Goal: Task Accomplishment & Management: Manage account settings

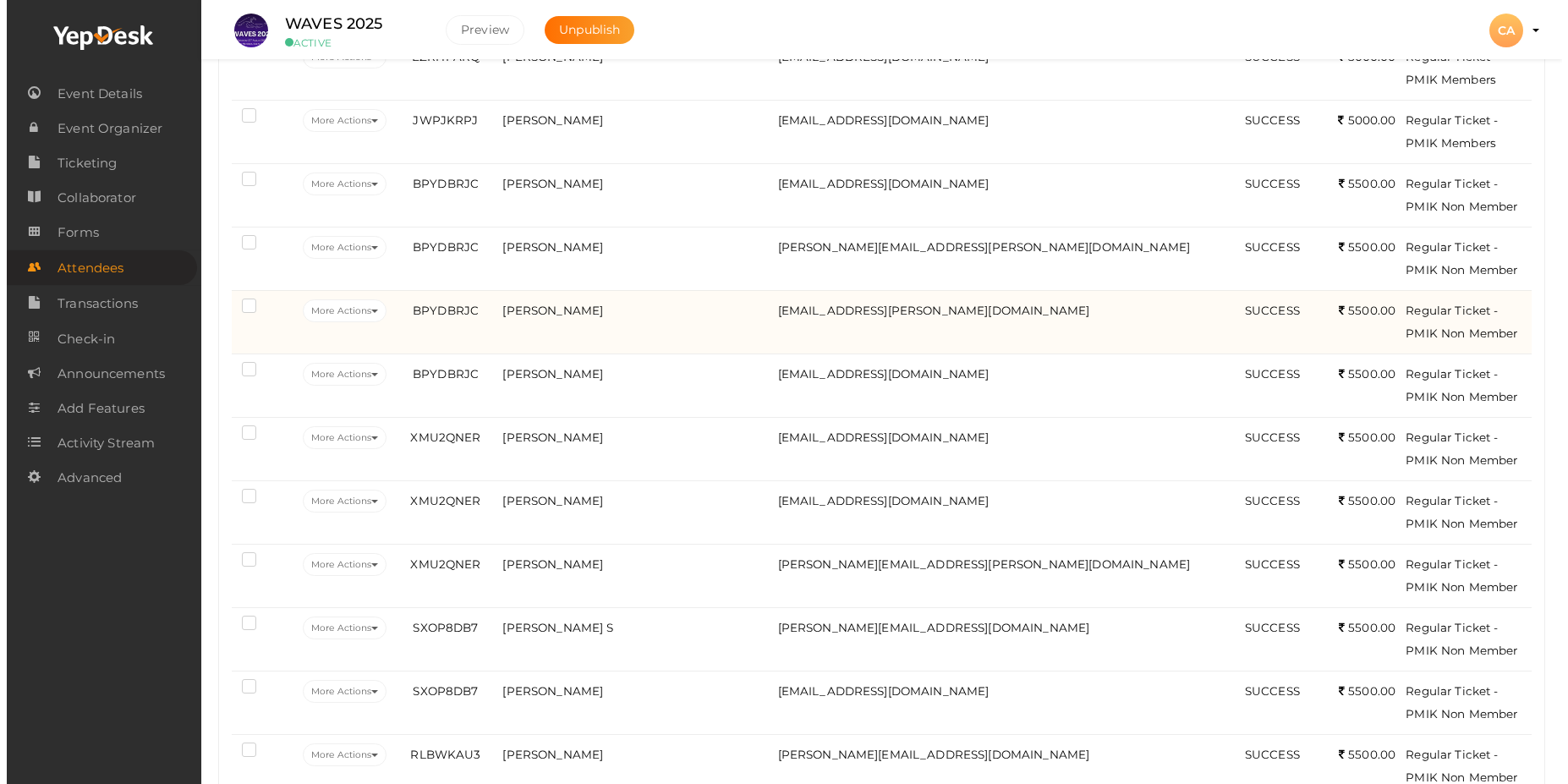
scroll to position [507, 0]
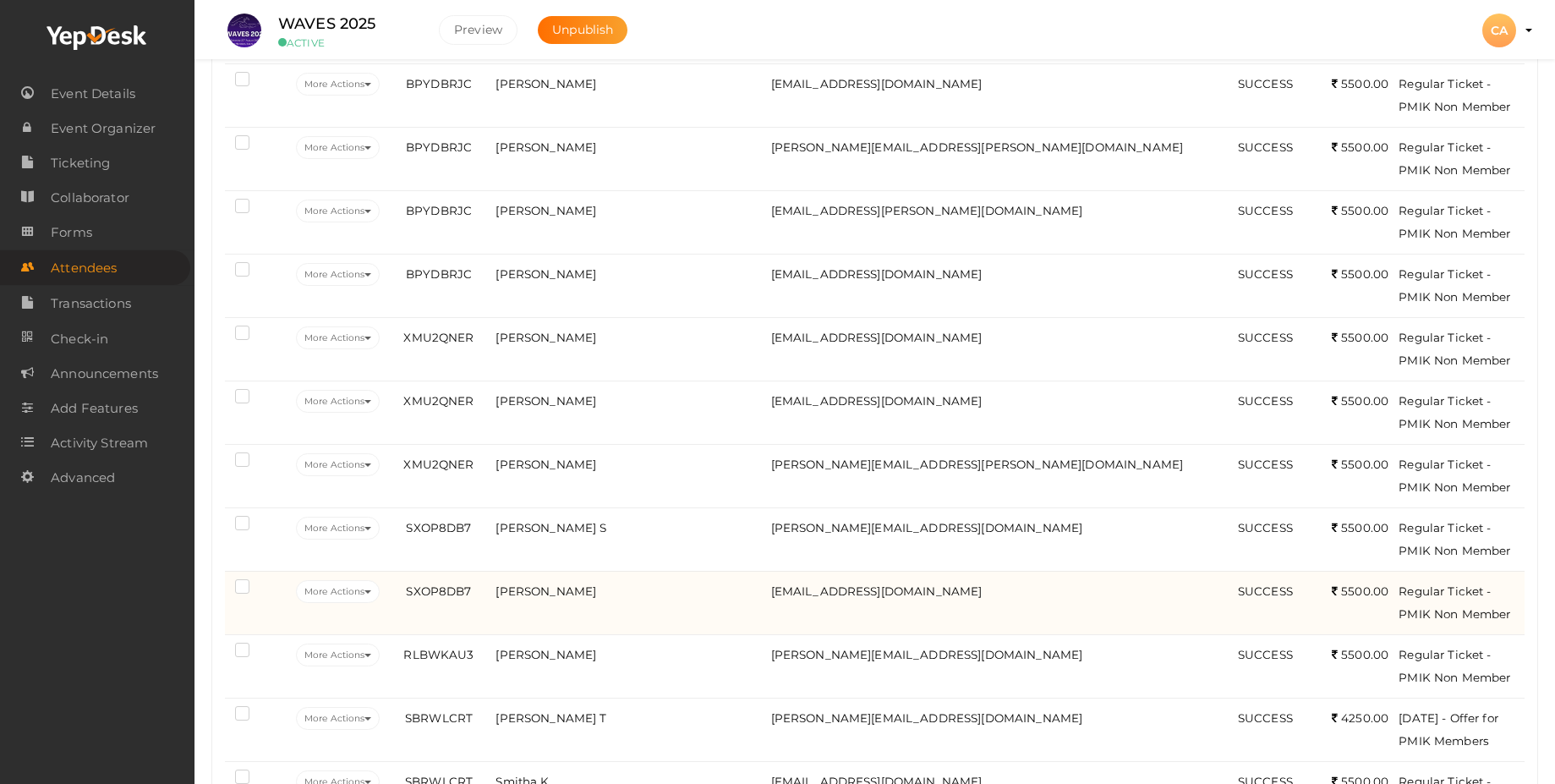
click at [240, 585] on label at bounding box center [245, 588] width 21 height 17
click at [218, 583] on input "checkbox" at bounding box center [218, 583] width 0 height 0
click at [380, 597] on button "More Actions" at bounding box center [337, 590] width 84 height 23
click at [383, 634] on link "Edit Attendee" at bounding box center [383, 631] width 177 height 39
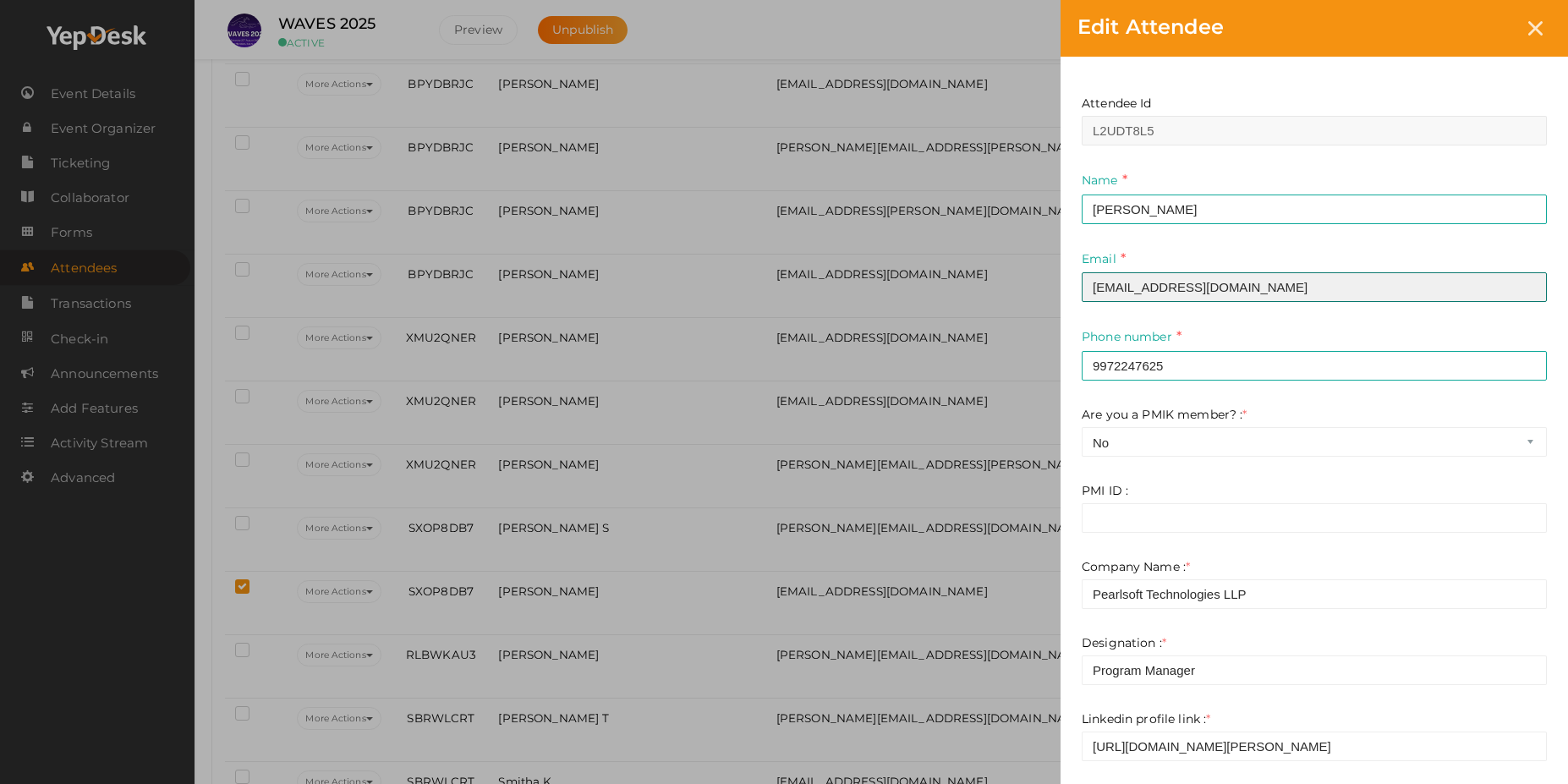
drag, startPoint x: 1303, startPoint y: 289, endPoint x: 998, endPoint y: 271, distance: 305.5
click at [998, 271] on div "Edit Attendee Attendee Id L2UDT8L5 Name Manju Paul This field is Required. Emai…" at bounding box center [784, 392] width 1568 height 784
paste input "paul10@gmail"
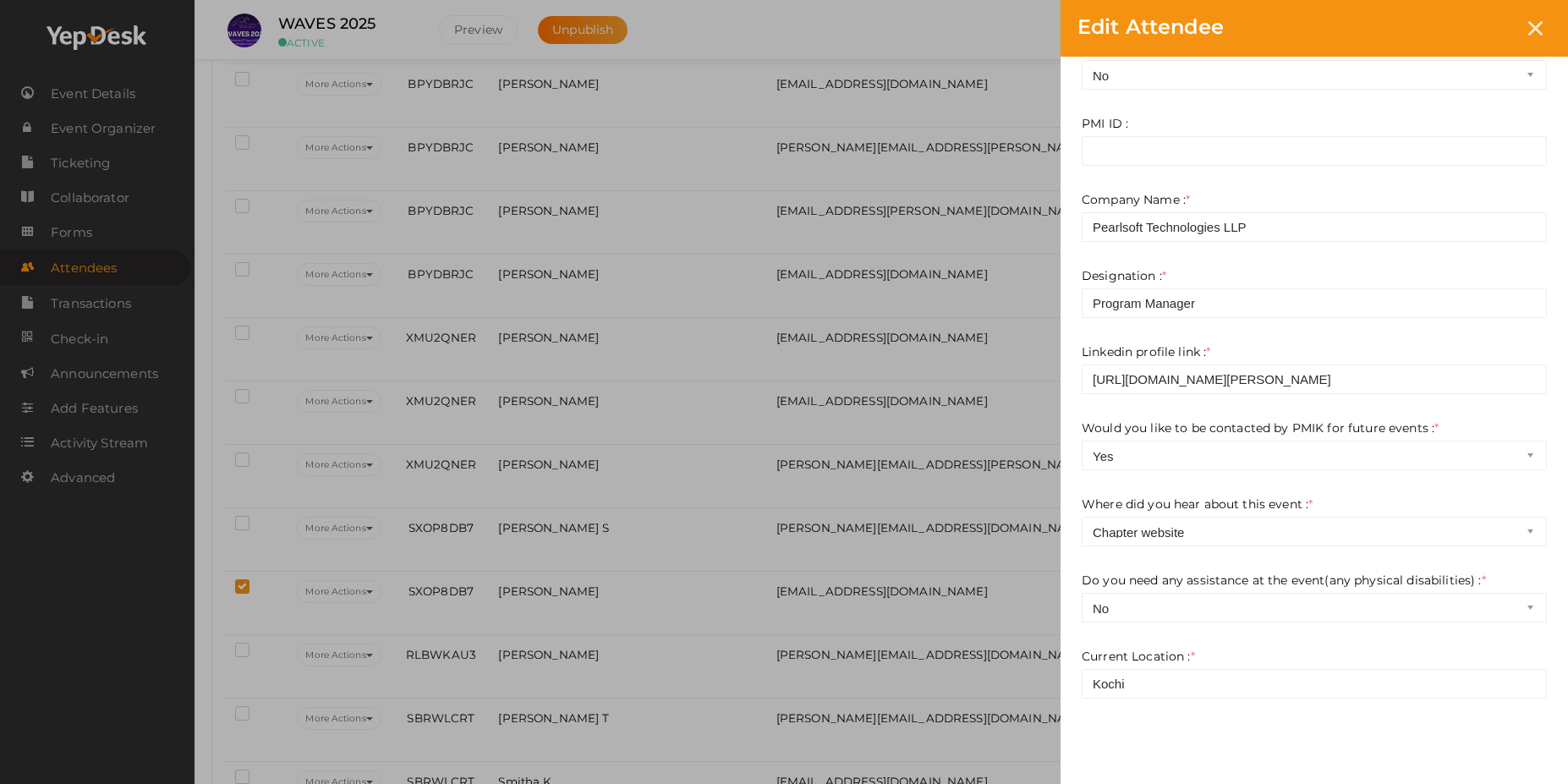
scroll to position [406, 0]
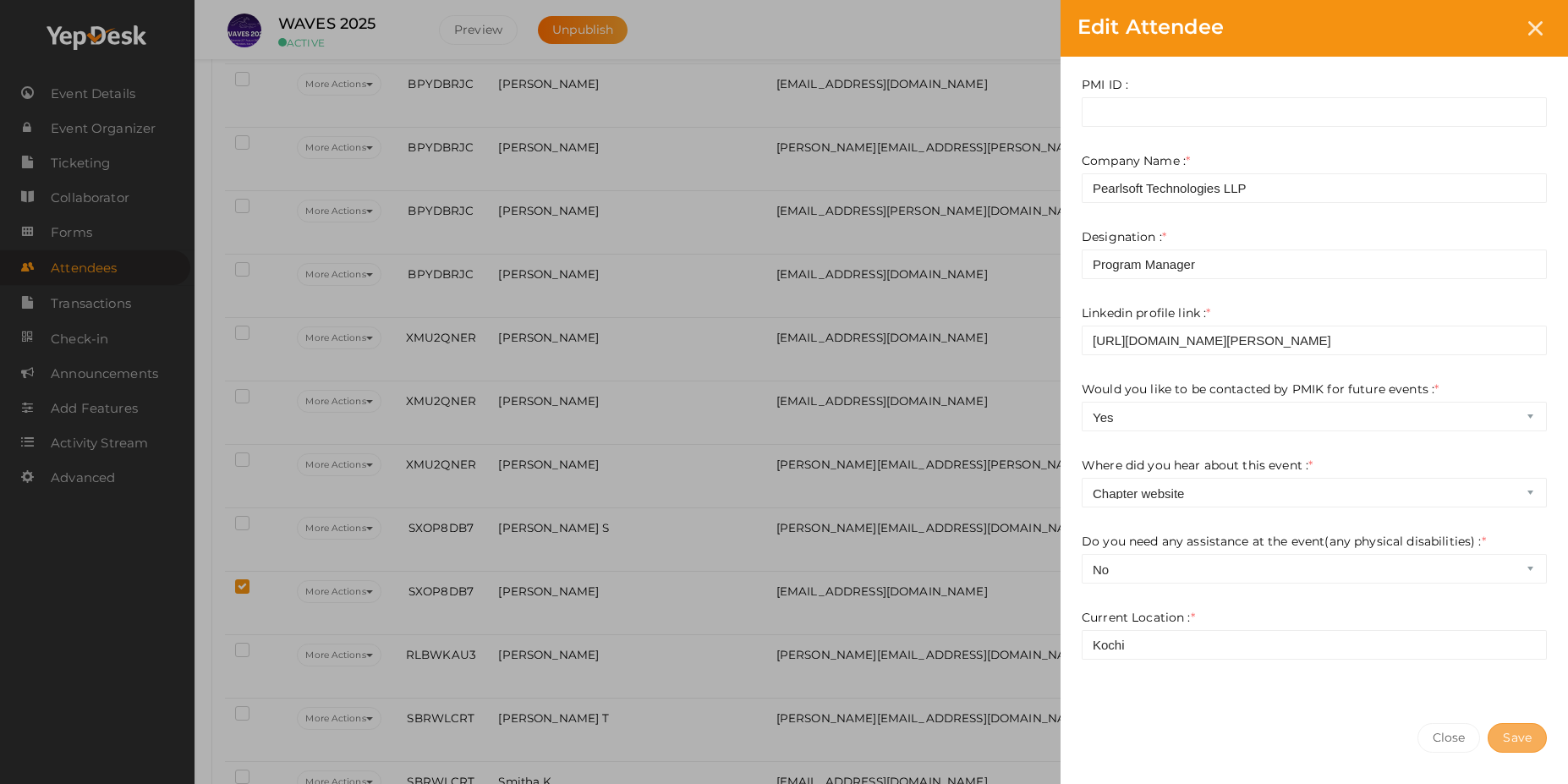
type input "manjupaul10@gmail.com"
click at [1522, 743] on span "Save" at bounding box center [1518, 737] width 29 height 15
type input "N/A"
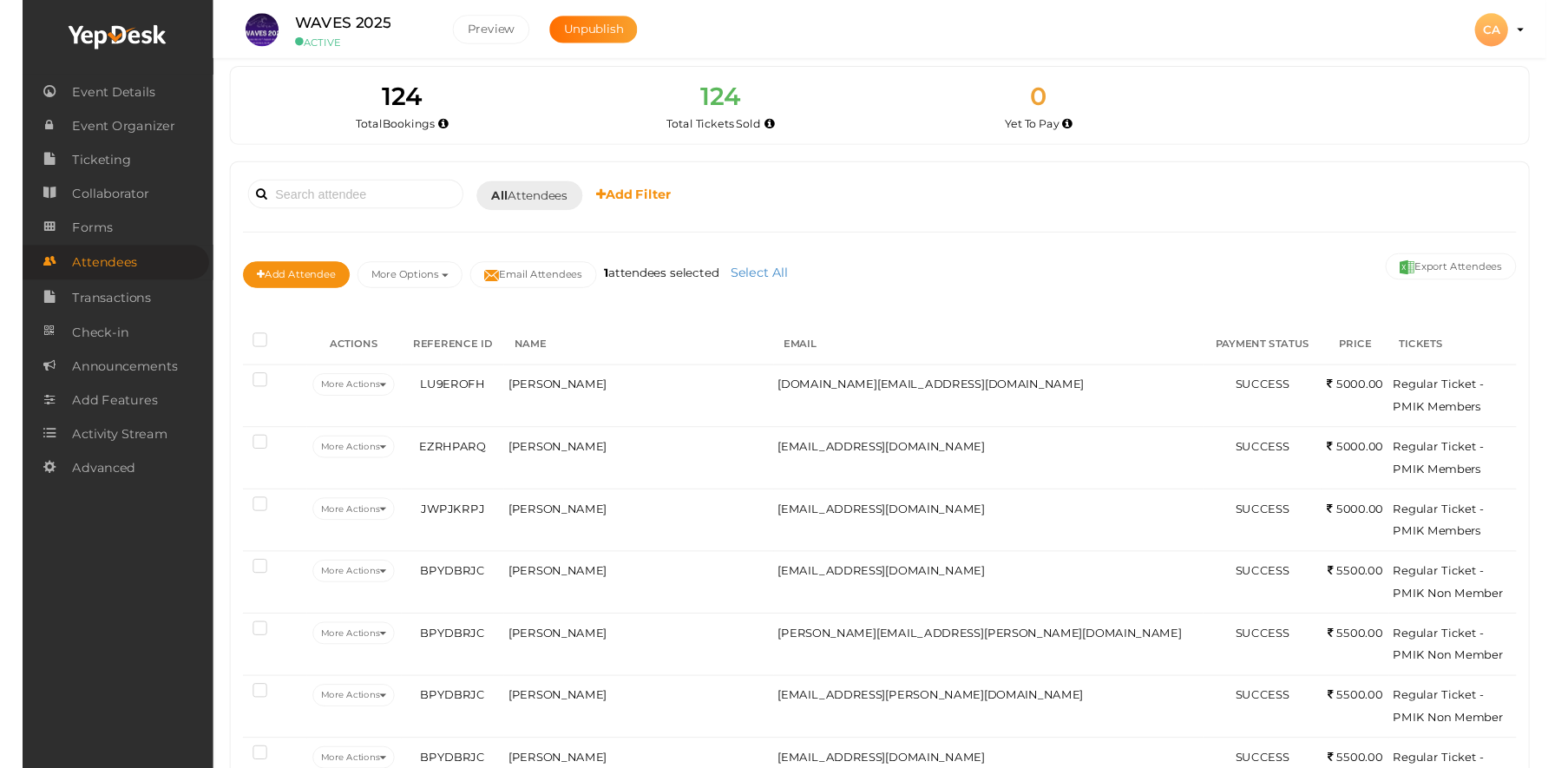
scroll to position [0, 0]
